Goal: Task Accomplishment & Management: Manage account settings

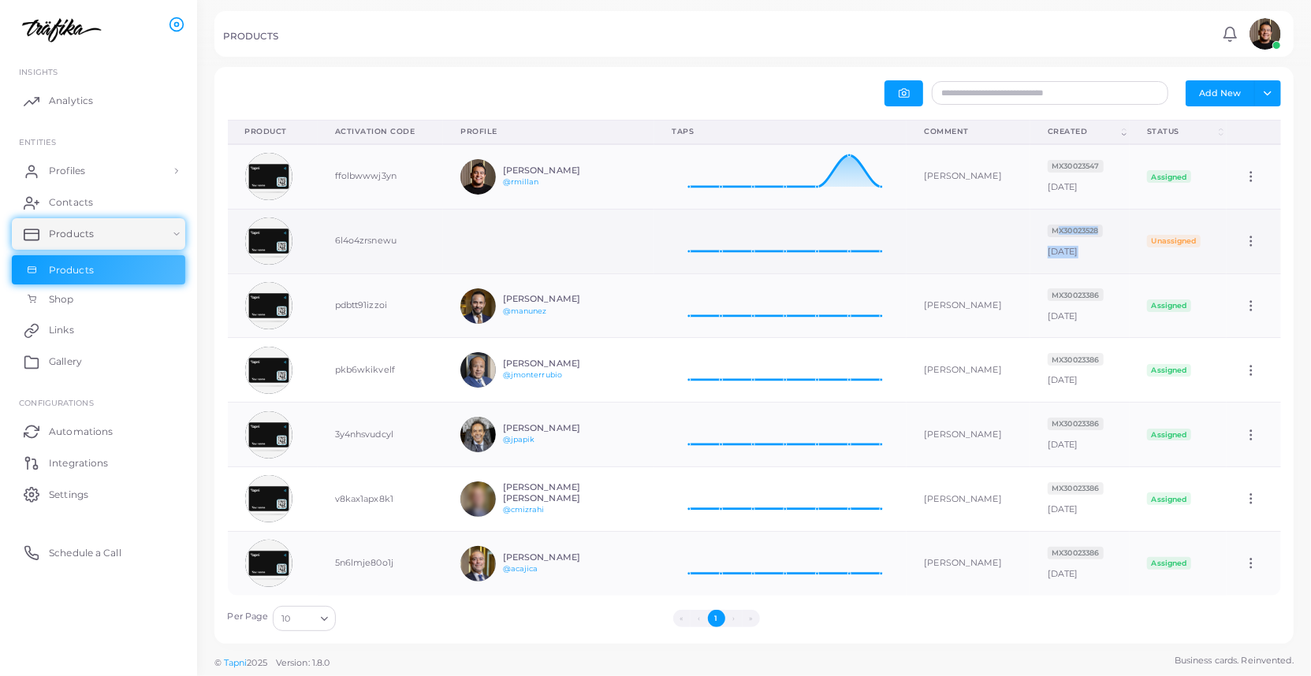
drag, startPoint x: 1135, startPoint y: 244, endPoint x: 990, endPoint y: 242, distance: 145.0
click at [990, 242] on tr "6l4o4zrsnewu 09 Aug 2025 Taps: 0 09 Aug 2025 MX30023528 July 31st, 2025 Unassig…" at bounding box center [754, 241] width 1053 height 65
click at [346, 241] on td "6l4o4zrsnewu" at bounding box center [381, 241] width 126 height 65
click at [270, 236] on img at bounding box center [268, 241] width 47 height 47
click at [1251, 248] on td "Edit" at bounding box center [1253, 241] width 54 height 65
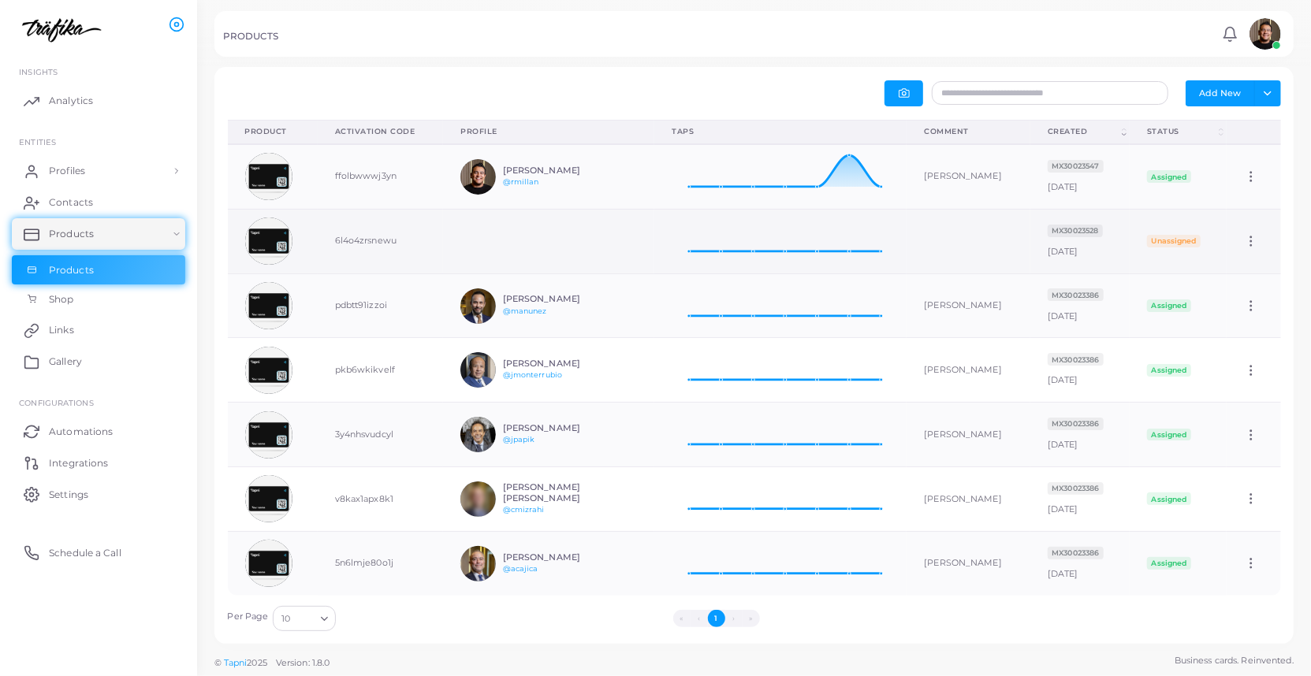
click at [1253, 236] on icon at bounding box center [1251, 241] width 14 height 14
click at [1252, 253] on span "Edit" at bounding box center [1245, 256] width 17 height 13
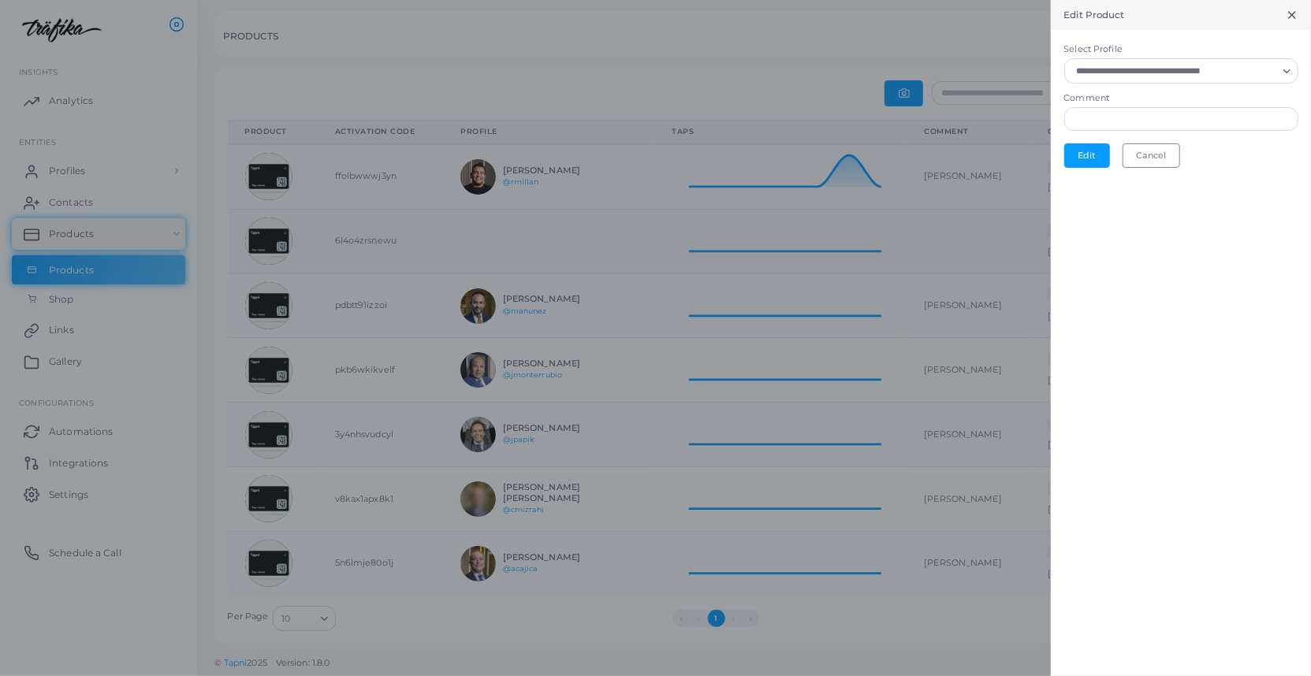
scroll to position [1, 1]
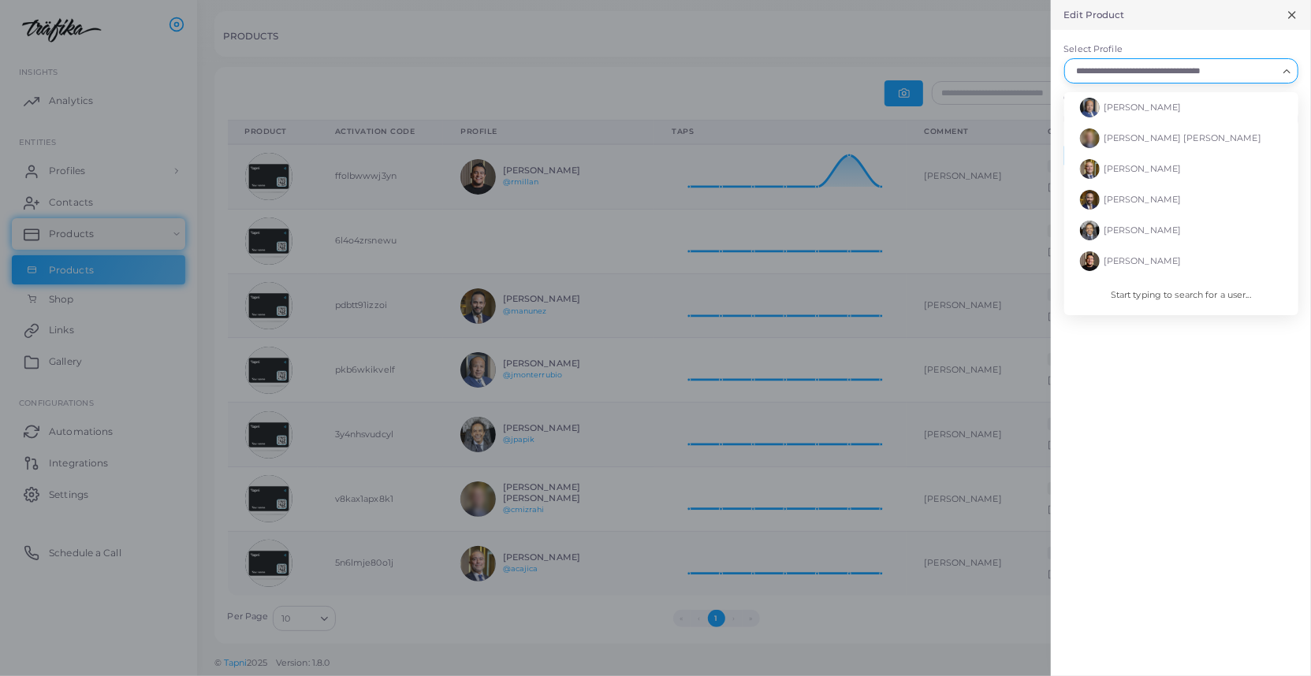
click at [1257, 66] on input "Select Profile" at bounding box center [1174, 70] width 206 height 17
click at [1296, 17] on icon at bounding box center [1292, 15] width 13 height 13
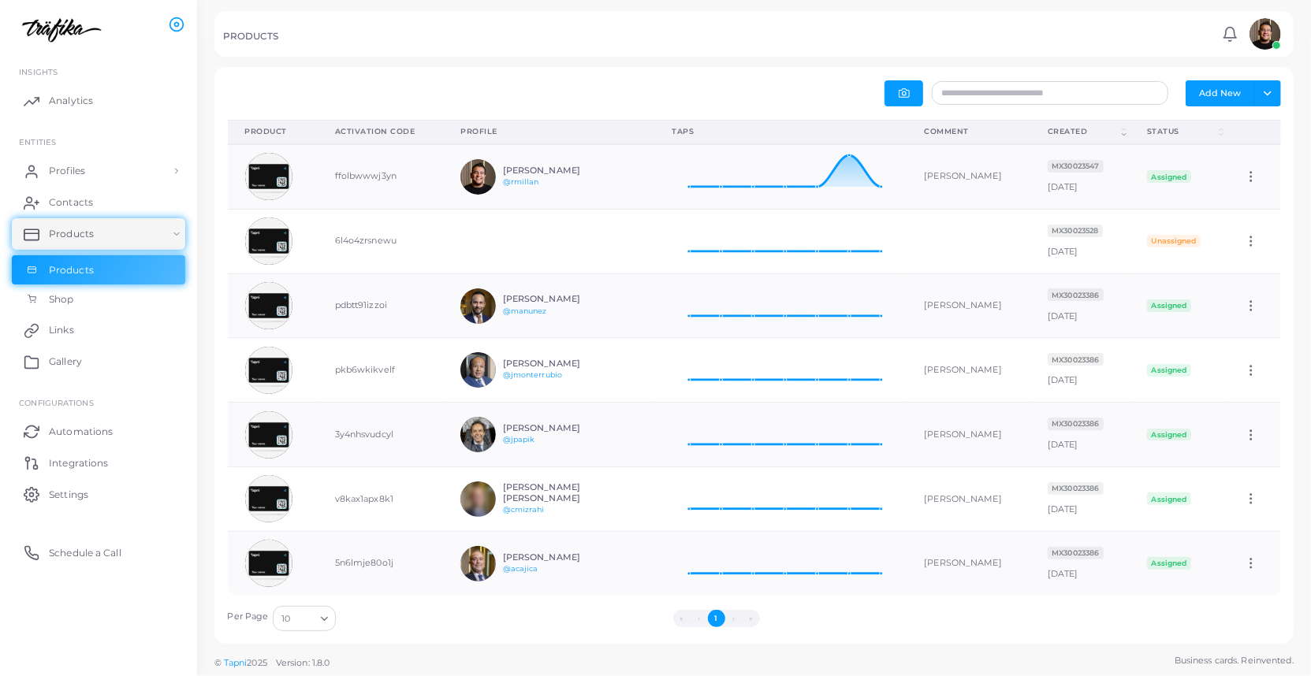
click at [482, 68] on div "Add New Toggle dropdown Export to XLSX Product (Click to clear sorting) Activat…" at bounding box center [753, 355] width 1079 height 577
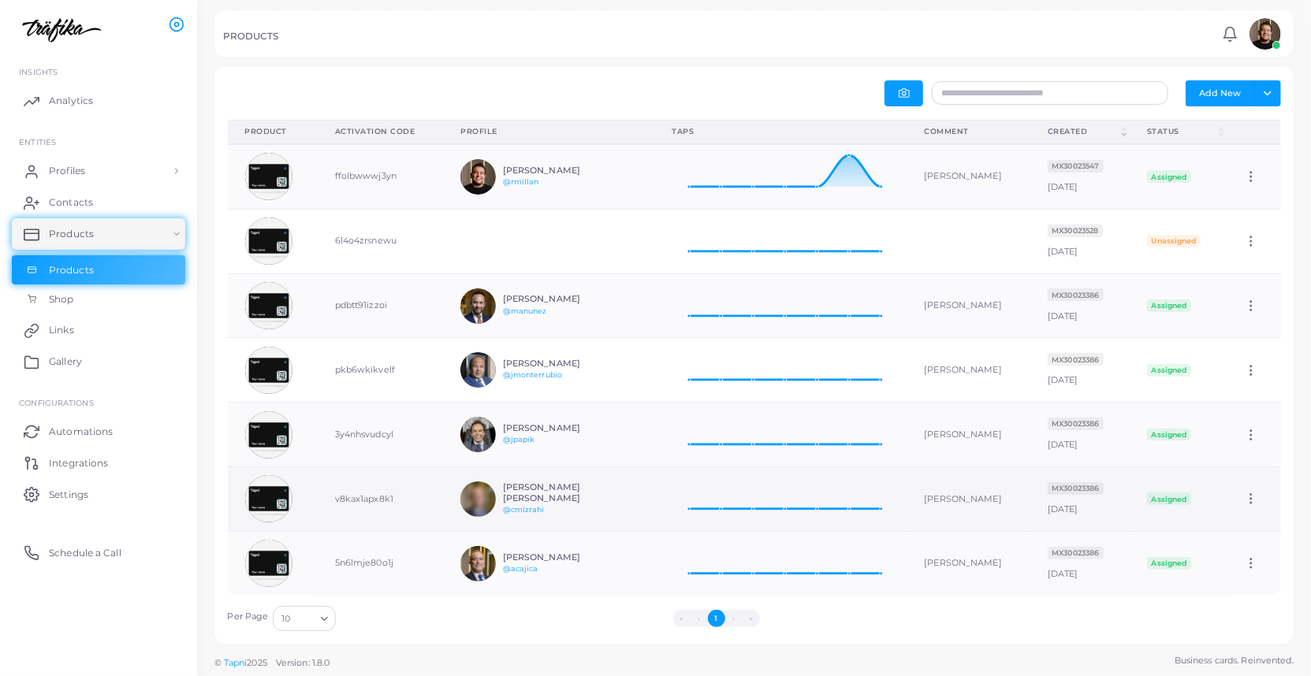
scroll to position [5, 0]
